Goal: Information Seeking & Learning: Understand process/instructions

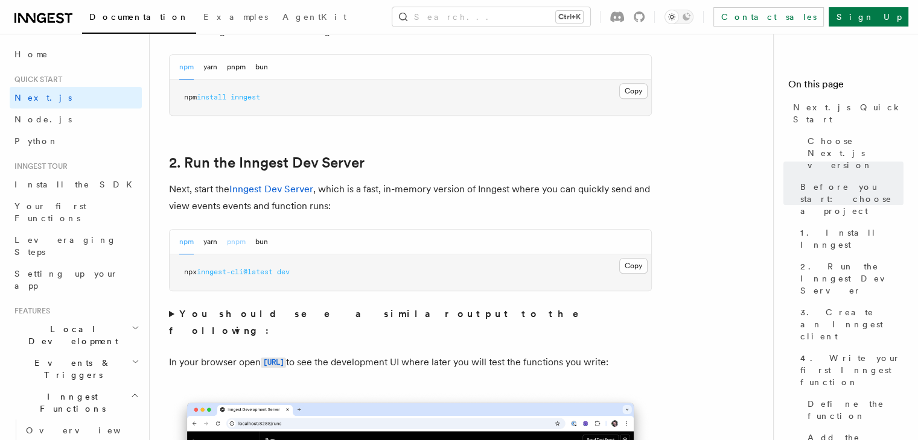
click at [232, 240] on button "pnpm" at bounding box center [236, 242] width 19 height 25
click at [632, 267] on button "Copy Copied" at bounding box center [633, 266] width 28 height 16
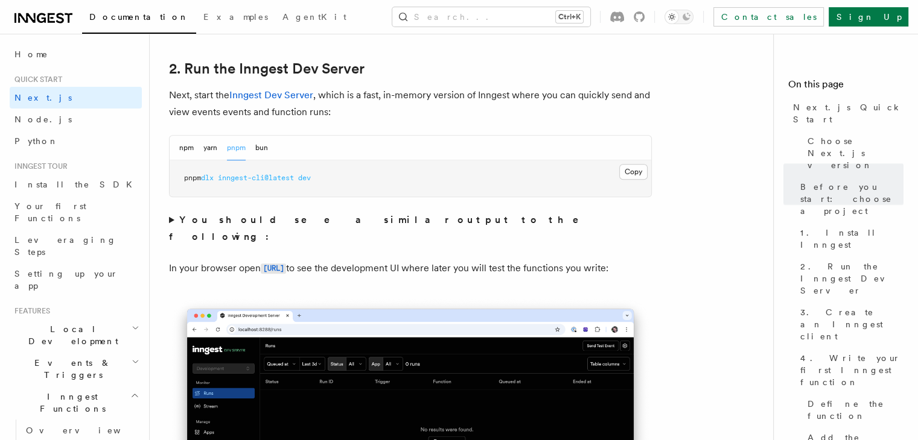
scroll to position [841, 0]
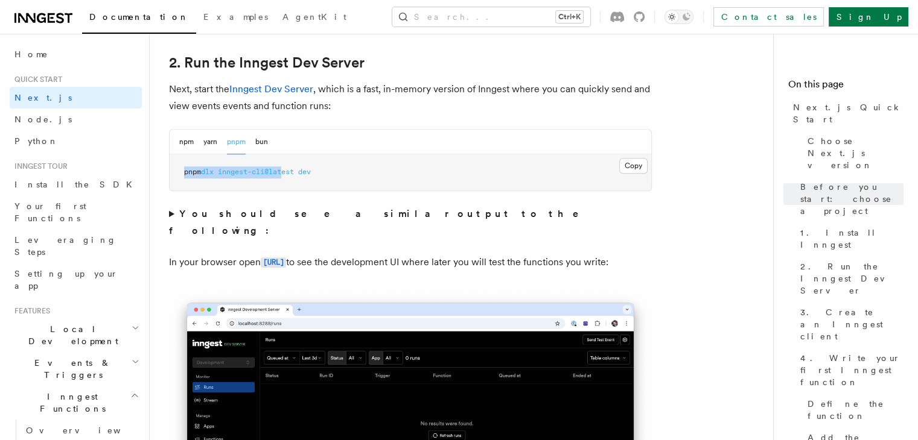
drag, startPoint x: 176, startPoint y: 172, endPoint x: 290, endPoint y: 183, distance: 114.0
click at [290, 183] on pre "pnpm dlx inngest-cli@latest dev" at bounding box center [410, 172] width 481 height 36
click at [328, 177] on pre "pnpm dlx inngest-cli@latest dev" at bounding box center [410, 172] width 481 height 36
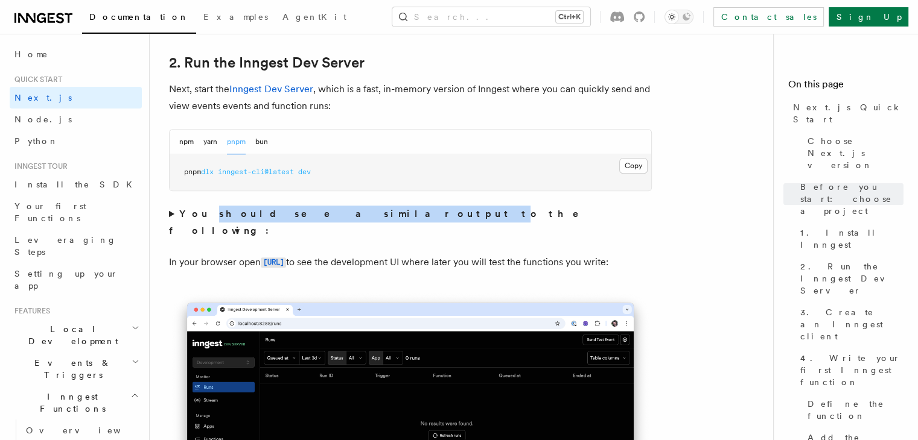
drag, startPoint x: 195, startPoint y: 211, endPoint x: 325, endPoint y: 212, distance: 129.1
click at [325, 212] on strong "You should see a similar output to the following:" at bounding box center [382, 222] width 427 height 28
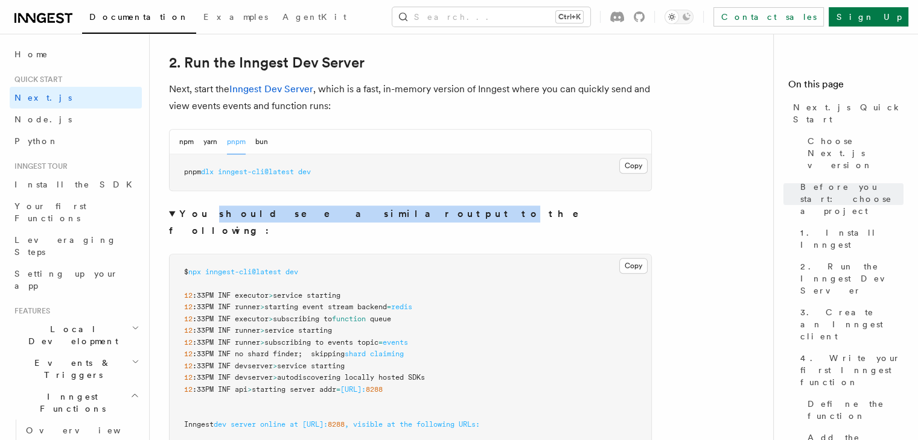
click at [357, 209] on strong "You should see a similar output to the following:" at bounding box center [382, 222] width 427 height 28
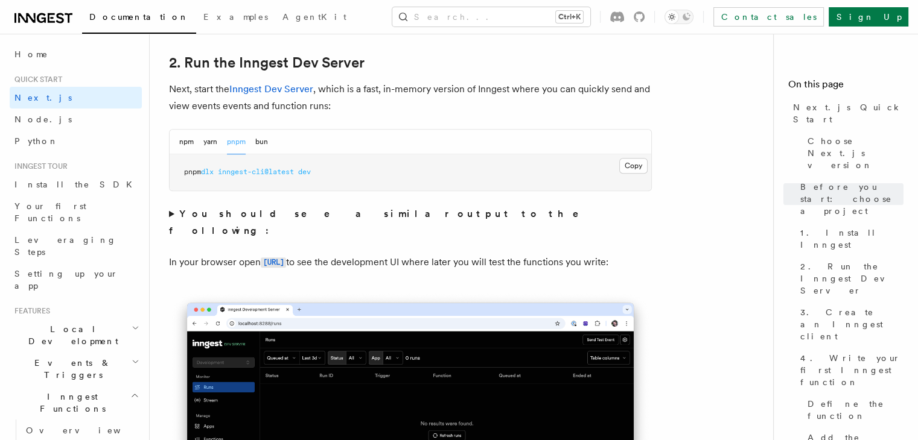
click at [310, 214] on strong "You should see a similar output to the following:" at bounding box center [382, 222] width 427 height 28
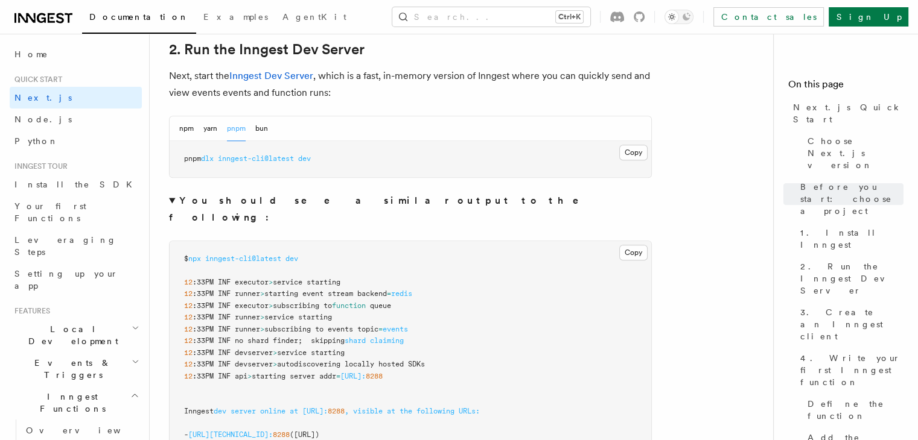
scroll to position [852, 0]
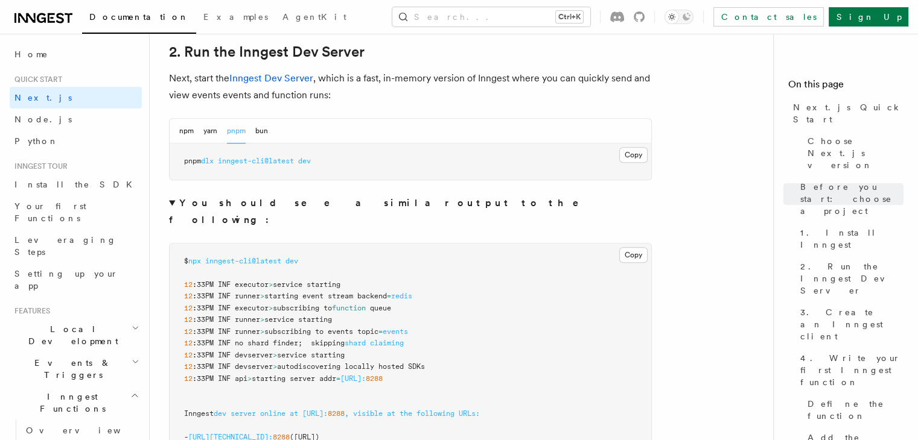
click at [250, 204] on strong "You should see a similar output to the following:" at bounding box center [382, 211] width 427 height 28
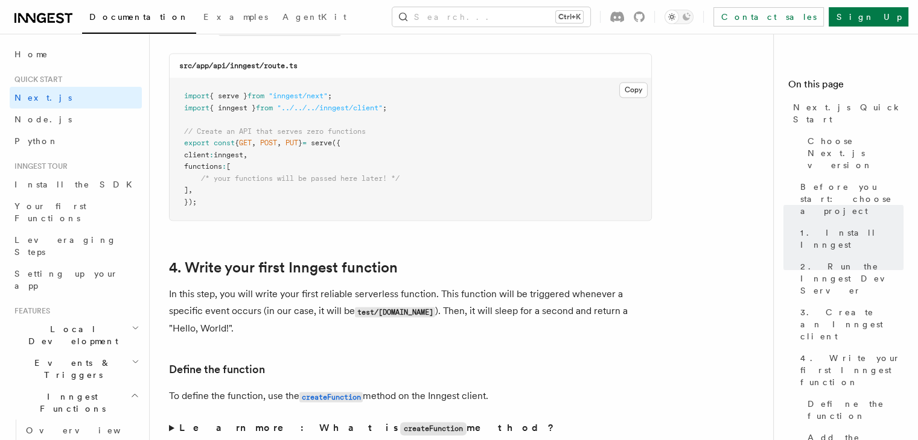
scroll to position [1725, 0]
